Goal: Information Seeking & Learning: Learn about a topic

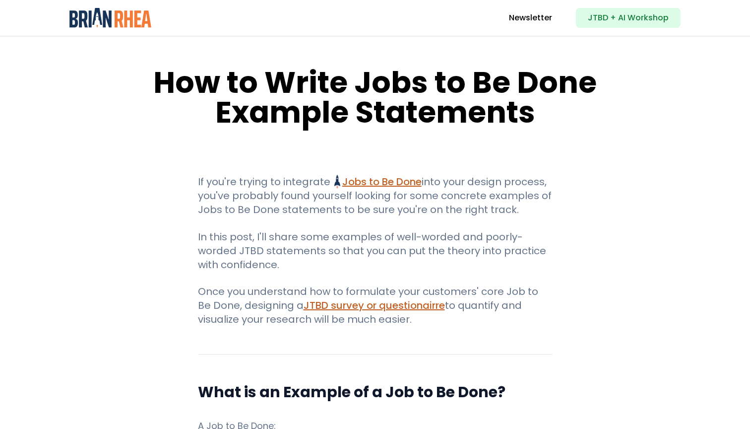
click at [456, 182] on p "If you're trying to integrate Jobs to Be Done Jobs to Be Done Framework and Its…" at bounding box center [375, 196] width 355 height 42
click at [374, 204] on p "If you're trying to integrate Jobs to Be Done Jobs to Be Done Framework and Its…" at bounding box center [375, 196] width 355 height 42
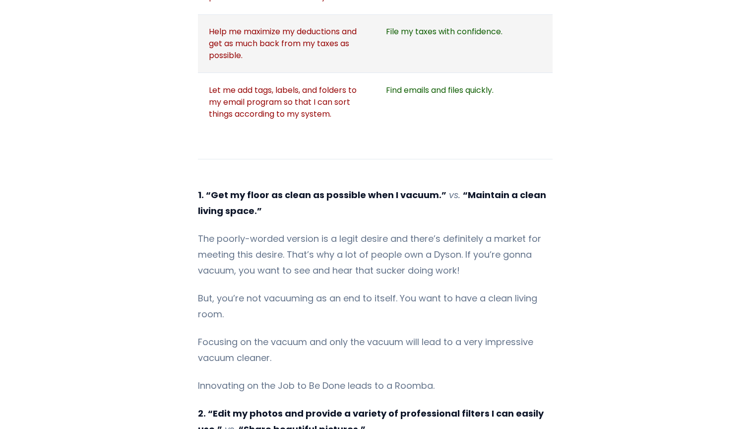
scroll to position [1401, 0]
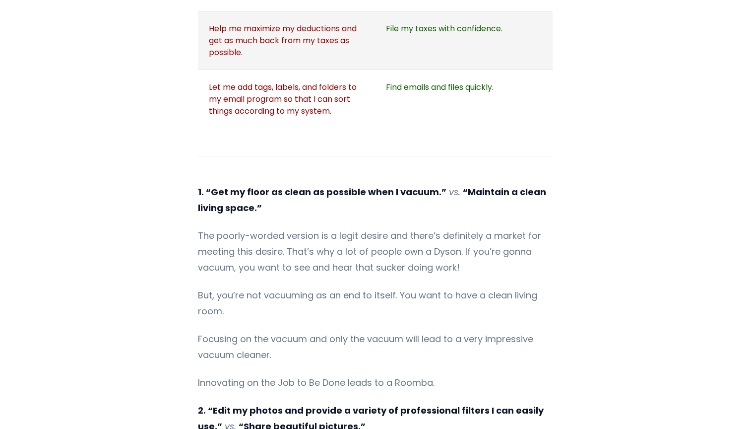
click at [342, 228] on p "The poorly-worded version is a legit desire and there’s definitely a market for…" at bounding box center [375, 252] width 355 height 48
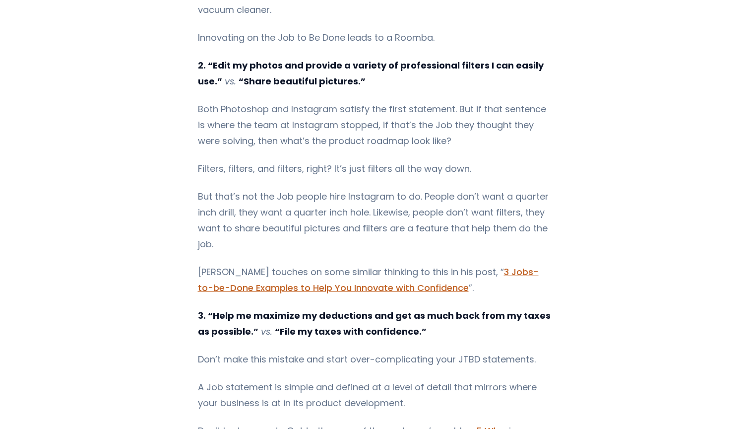
scroll to position [1753, 0]
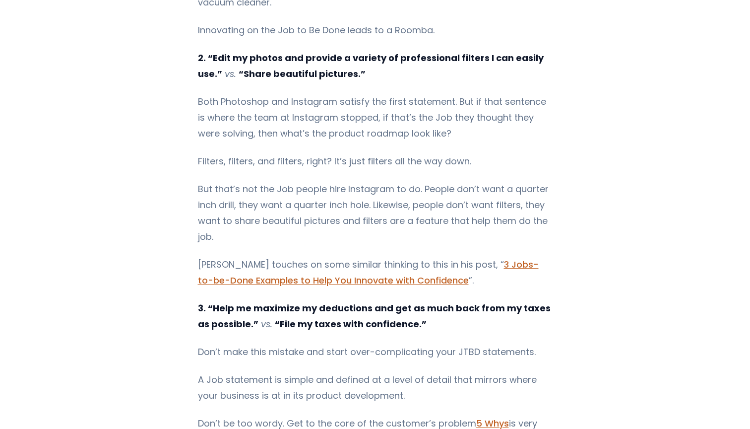
click at [303, 181] on p "But that’s not the Job people hire Instagram to do. People don’t want a quarter…" at bounding box center [375, 212] width 355 height 63
click at [304, 193] on p "But that’s not the Job people hire Instagram to do. People don’t want a quarter…" at bounding box center [375, 212] width 355 height 63
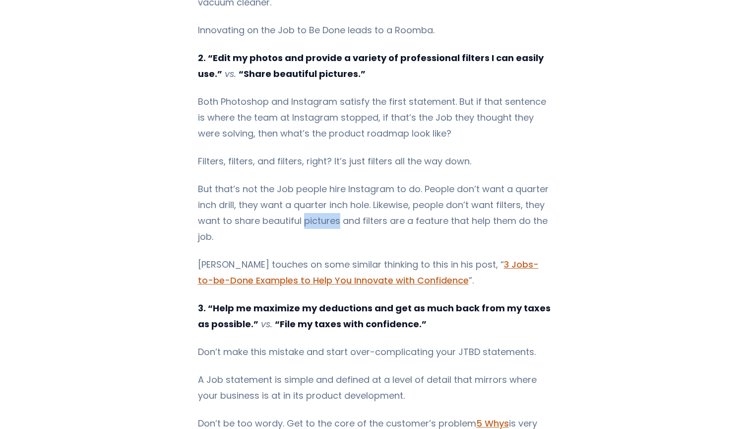
click at [304, 193] on p "But that’s not the Job people hire Instagram to do. People don’t want a quarter…" at bounding box center [375, 212] width 355 height 63
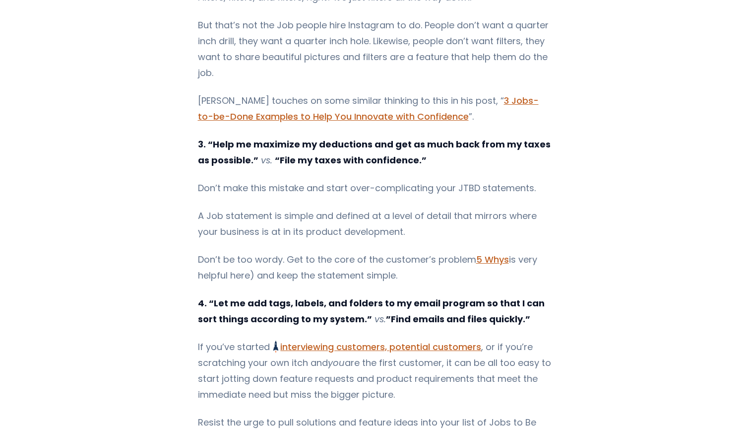
scroll to position [1983, 0]
